Goal: Find specific page/section: Find specific page/section

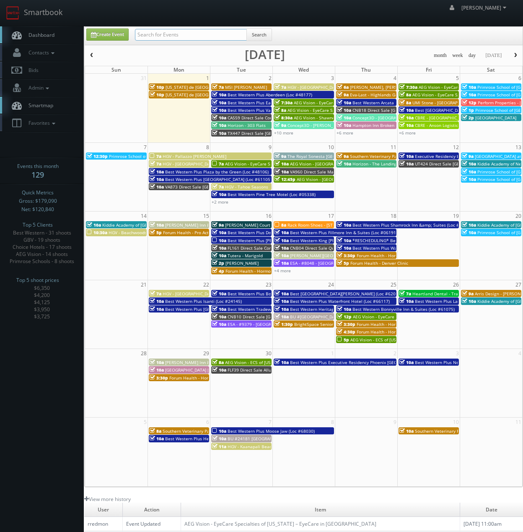
click at [220, 37] on input "text" at bounding box center [191, 35] width 112 height 12
type input "club regency"
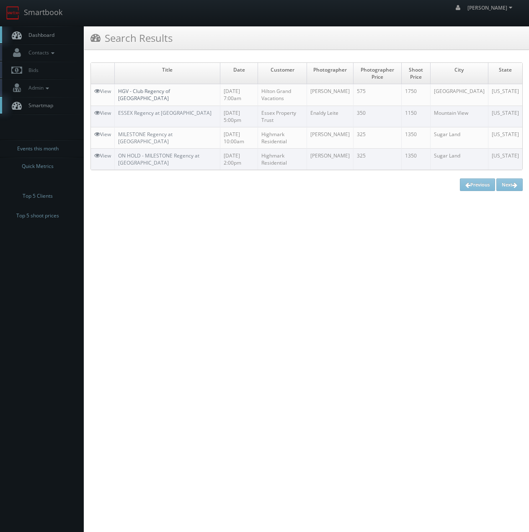
click at [170, 94] on link "HGV - Club Regency of [GEOGRAPHIC_DATA]" at bounding box center [144, 95] width 52 height 14
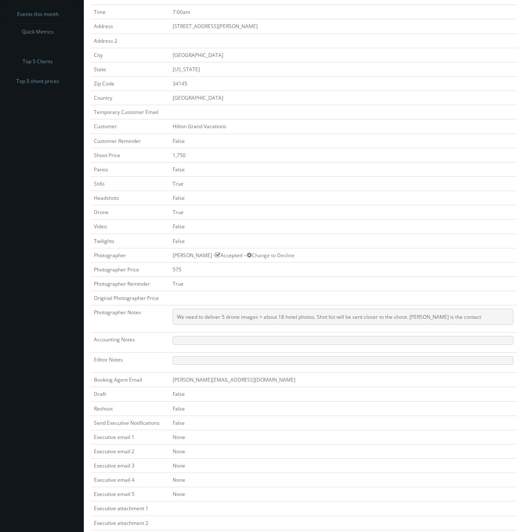
scroll to position [161, 0]
